Goal: Information Seeking & Learning: Learn about a topic

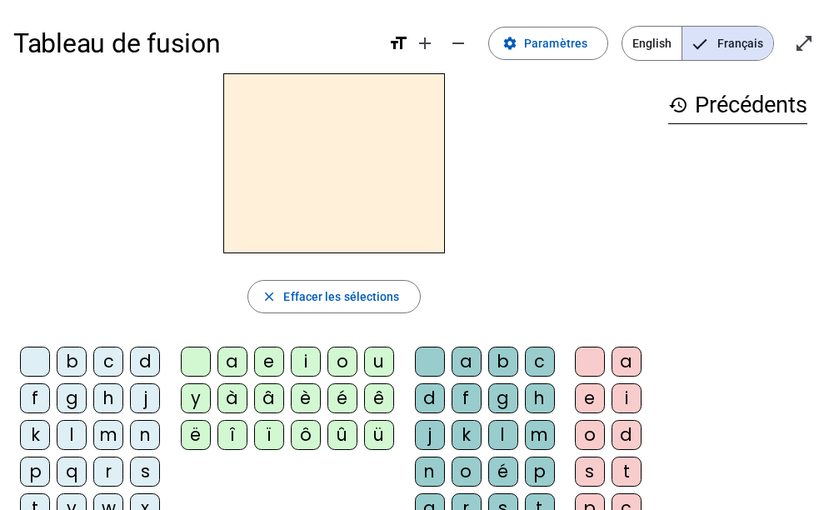
click at [143, 468] on div "s" at bounding box center [145, 471] width 30 height 30
click at [310, 359] on div "i" at bounding box center [306, 362] width 30 height 30
click at [499, 424] on div "l" at bounding box center [503, 435] width 30 height 30
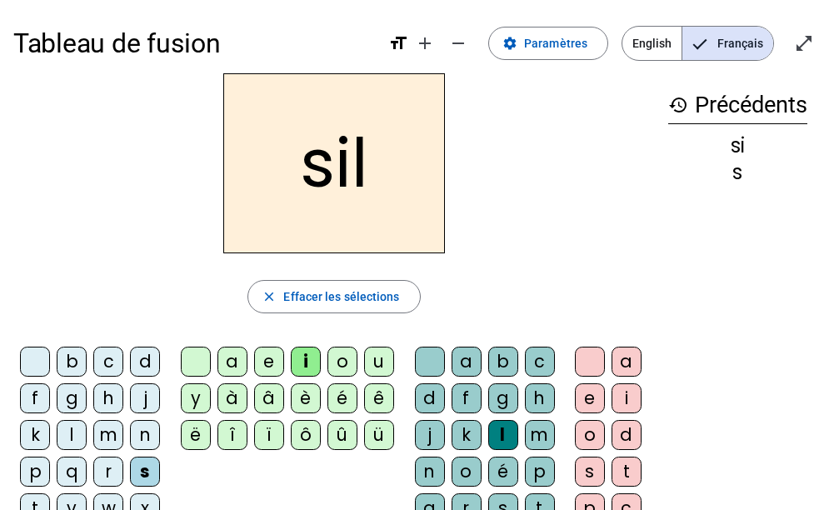
click at [582, 427] on div "o" at bounding box center [590, 435] width 30 height 30
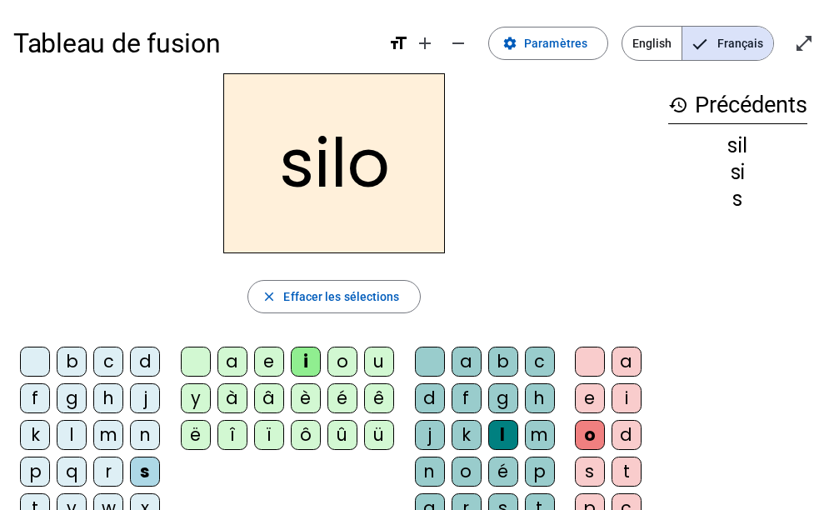
click at [589, 372] on div at bounding box center [590, 362] width 30 height 30
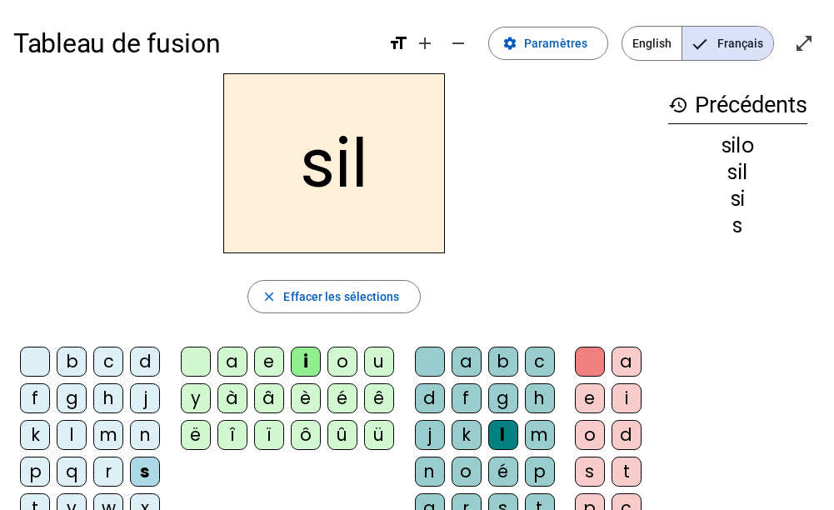
click at [425, 364] on div at bounding box center [430, 362] width 30 height 30
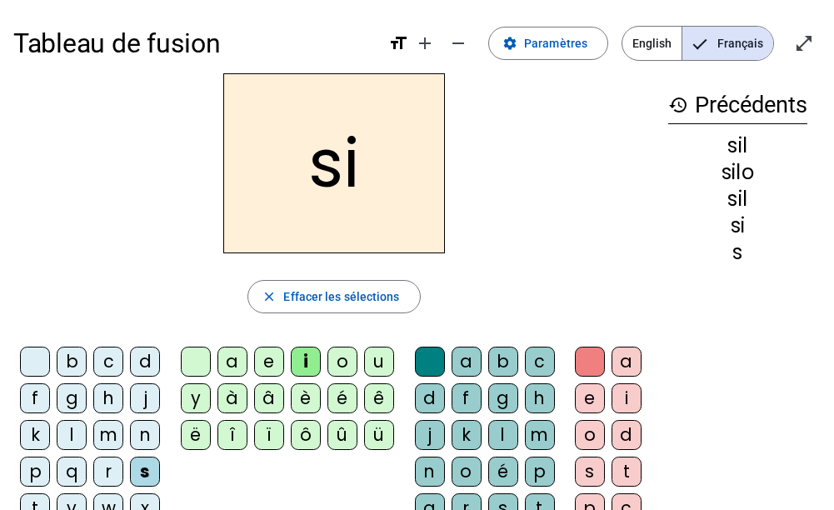
click at [233, 368] on div "a" at bounding box center [232, 362] width 30 height 30
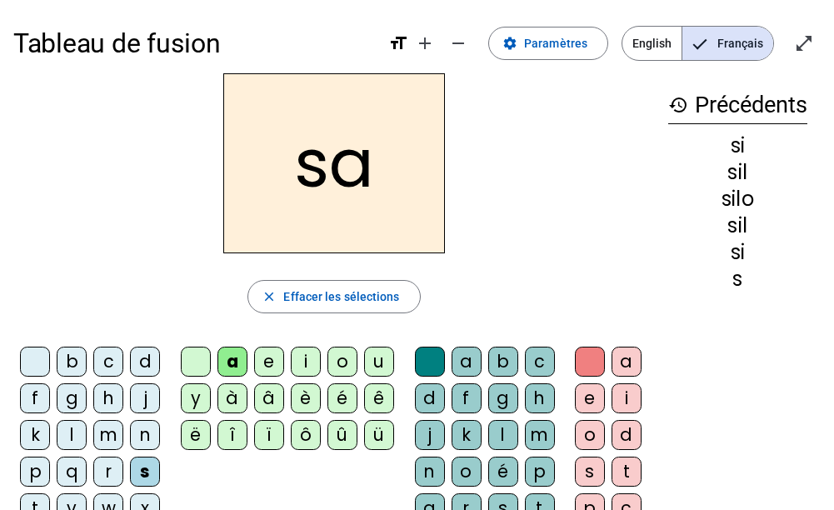
click at [401, 354] on div "a e i o u y à â è é ê ë î ï ô û ü" at bounding box center [291, 401] width 234 height 123
click at [379, 364] on div "u" at bounding box center [379, 362] width 30 height 30
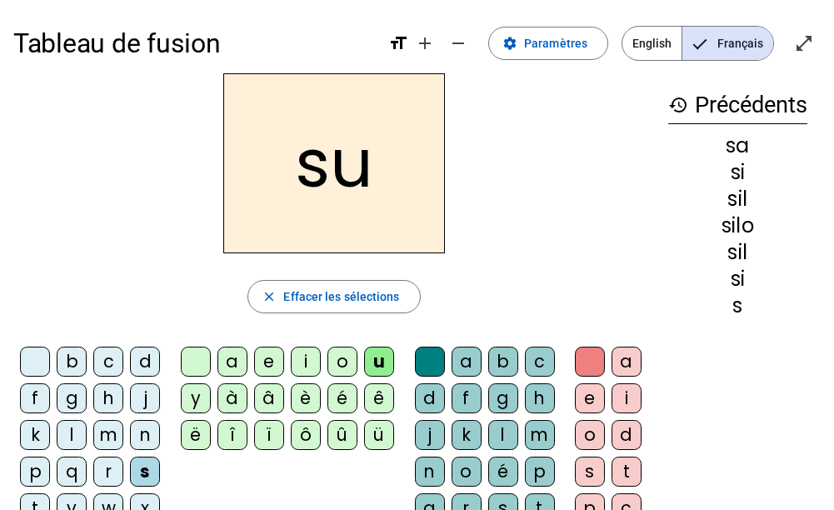
click at [35, 480] on div "t" at bounding box center [35, 508] width 30 height 30
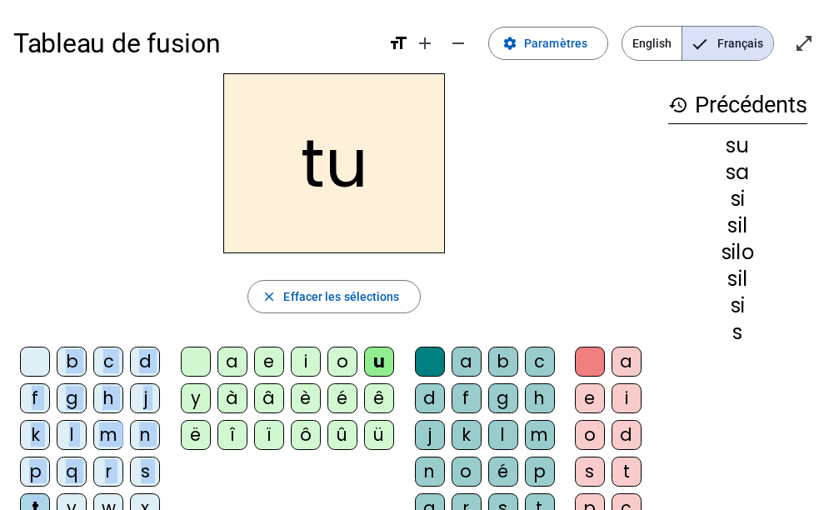
drag, startPoint x: 35, startPoint y: 502, endPoint x: 27, endPoint y: 291, distance: 211.7
click at [27, 291] on div "tu close Effacer les sélections b c d f g h j k l m n p q r s t v w x z ç a e i…" at bounding box center [333, 341] width 641 height 536
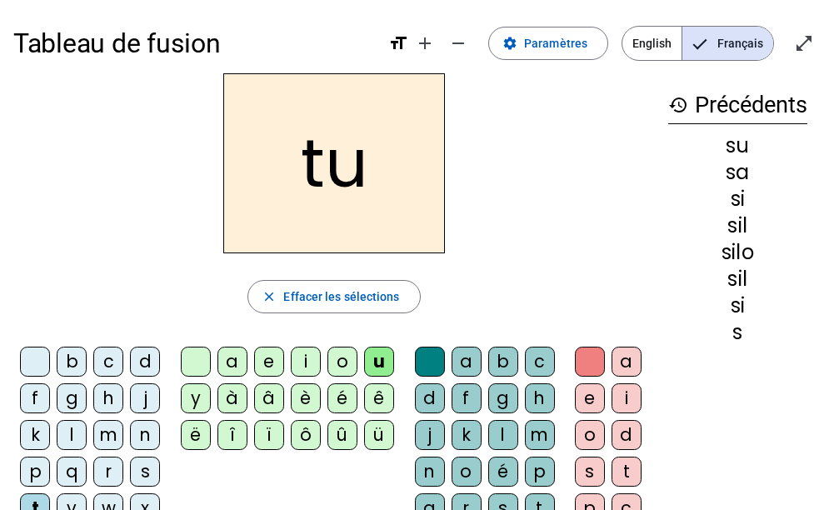
click at [27, 291] on div "close Effacer les sélections" at bounding box center [333, 296] width 641 height 33
click at [146, 361] on div "d" at bounding box center [145, 362] width 30 height 30
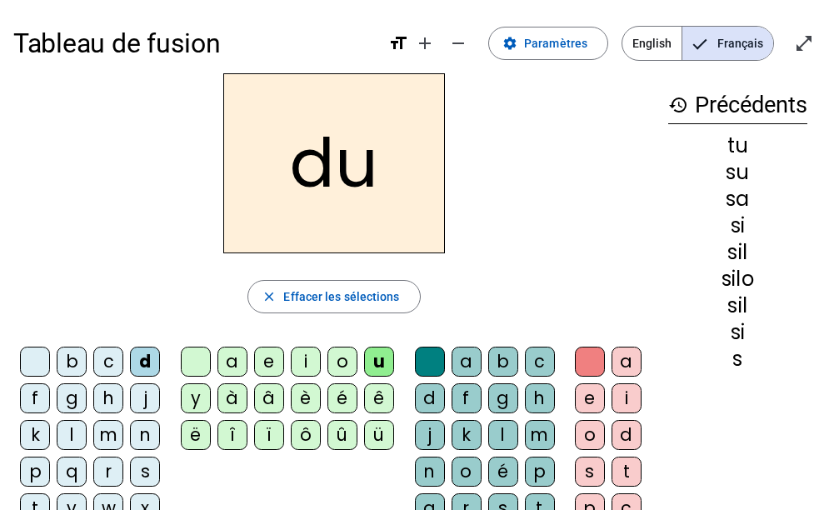
click at [262, 358] on div "e" at bounding box center [269, 362] width 30 height 30
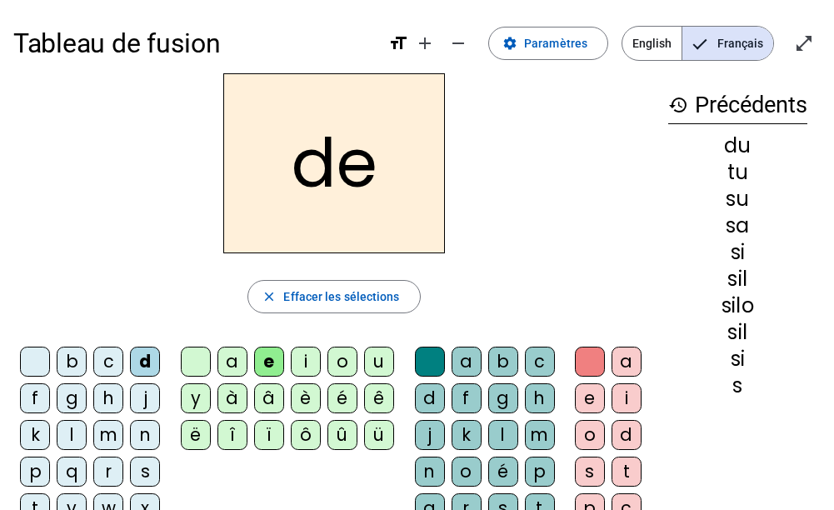
click at [114, 437] on div "m" at bounding box center [108, 435] width 30 height 30
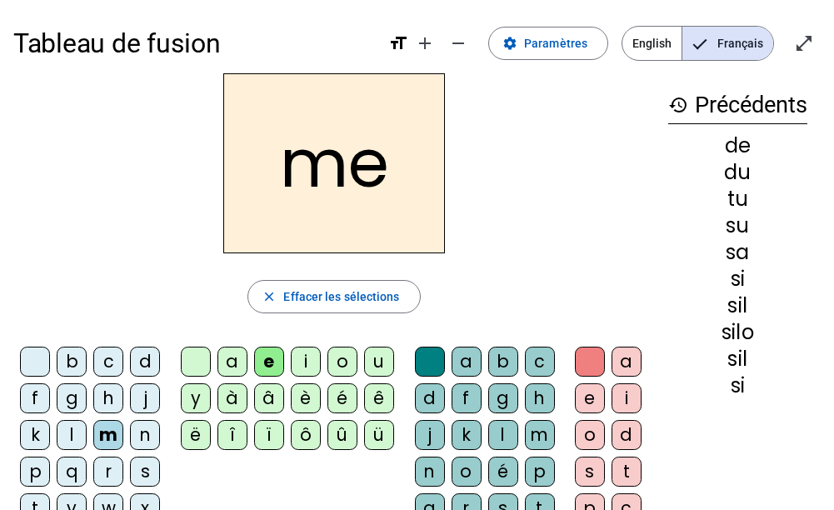
click at [43, 480] on div "t" at bounding box center [35, 508] width 30 height 30
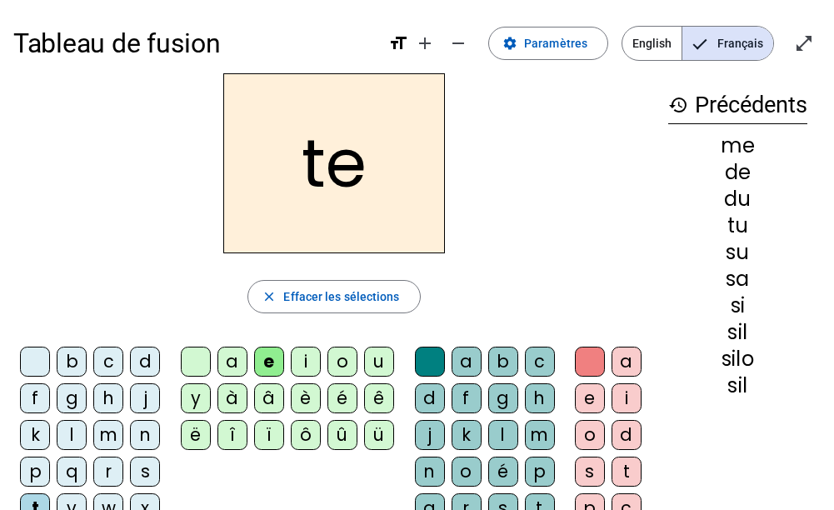
click at [141, 406] on div "j" at bounding box center [145, 398] width 30 height 30
